Goal: Information Seeking & Learning: Learn about a topic

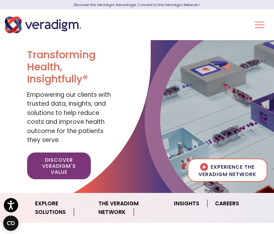
click at [260, 23] on button "Toggle Navigation Menu" at bounding box center [260, 25] width 10 height 17
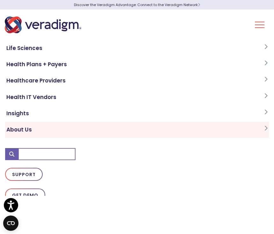
click at [27, 132] on link "About Us" at bounding box center [137, 130] width 264 height 16
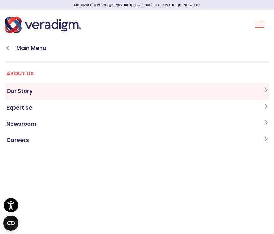
click at [29, 88] on link "Our Story" at bounding box center [137, 91] width 264 height 16
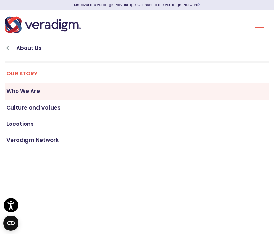
click at [38, 91] on link "Who We Are" at bounding box center [137, 91] width 264 height 16
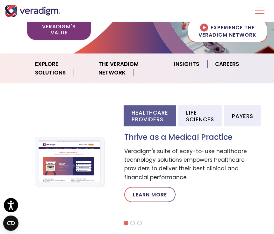
scroll to position [140, 0]
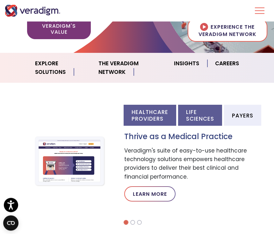
click at [218, 111] on li "Life Sciences" at bounding box center [200, 115] width 44 height 21
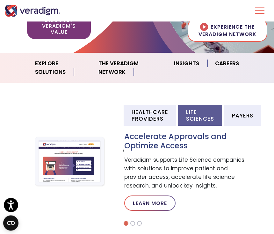
scroll to position [140, 0]
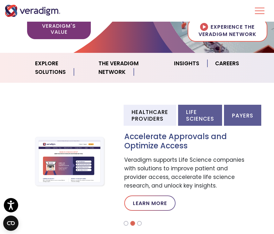
click at [256, 114] on li "Payers" at bounding box center [242, 115] width 37 height 21
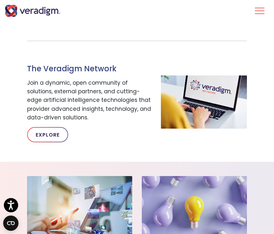
scroll to position [358, 0]
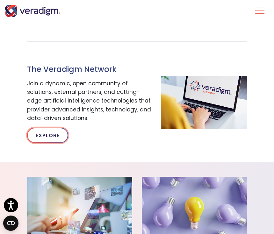
click at [53, 134] on link "Explore" at bounding box center [47, 135] width 41 height 15
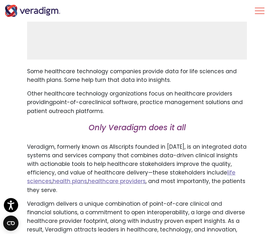
scroll to position [334, 0]
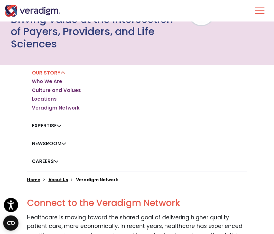
scroll to position [55, 0]
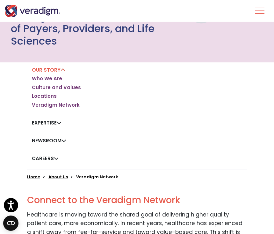
click at [59, 139] on link "Newsroom" at bounding box center [49, 140] width 34 height 7
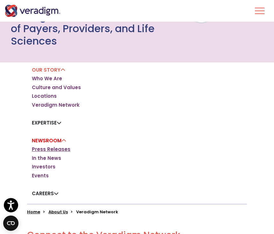
click at [67, 150] on link "Press Releases" at bounding box center [51, 149] width 39 height 6
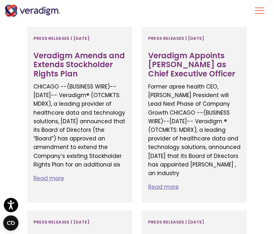
scroll to position [246, 0]
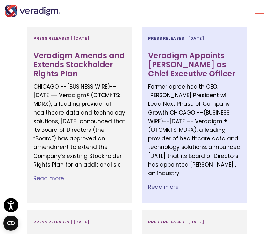
click at [210, 61] on h3 "Veradigm Appoints Don Trigg as Chief Executive Officer" at bounding box center [194, 64] width 92 height 27
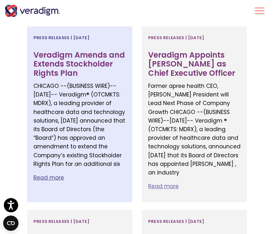
click at [55, 182] on p "Read more" at bounding box center [79, 178] width 92 height 9
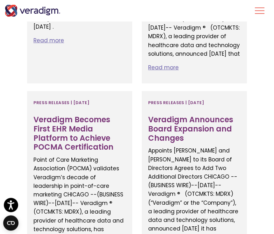
scroll to position [1547, 0]
